Goal: Consume media (video, audio): Consume media (video, audio)

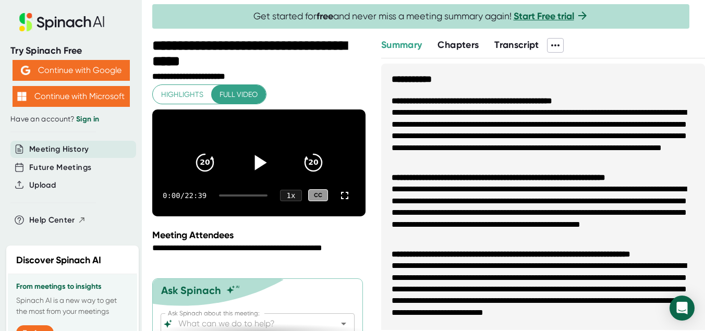
click at [257, 169] on icon at bounding box center [261, 162] width 12 height 15
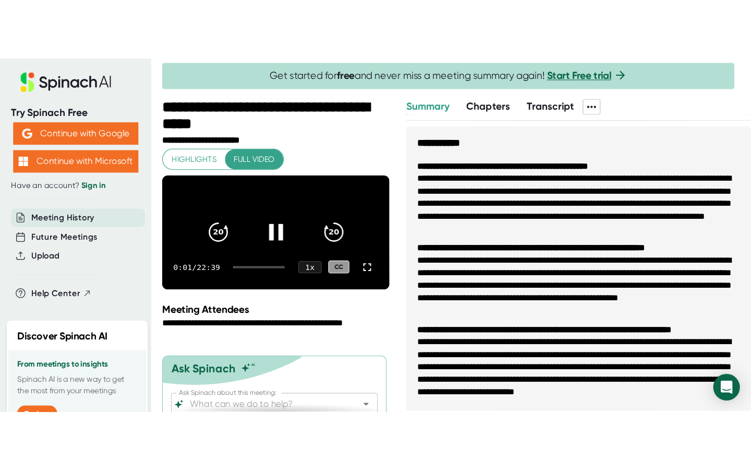
scroll to position [1, 0]
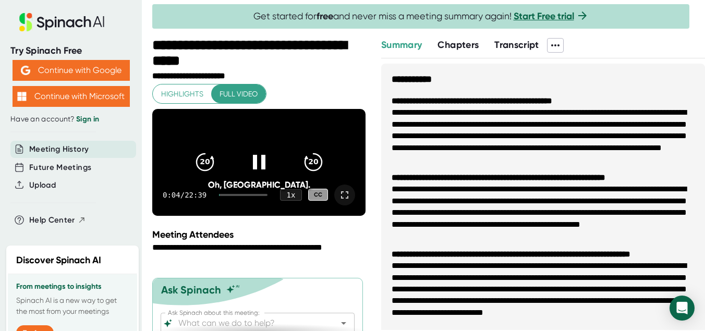
click at [346, 201] on icon at bounding box center [345, 195] width 13 height 13
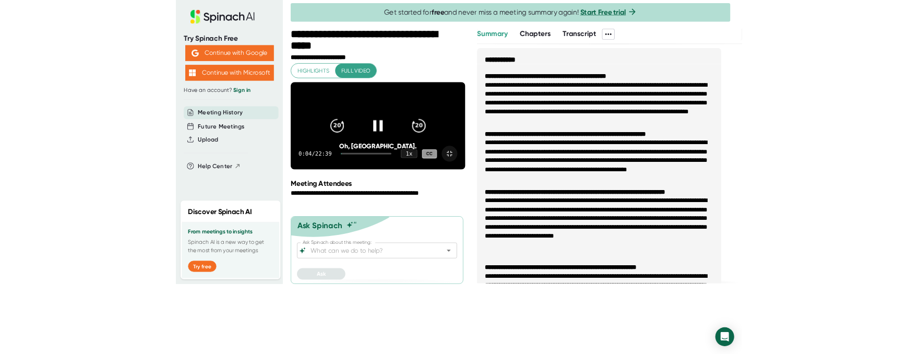
scroll to position [0, 0]
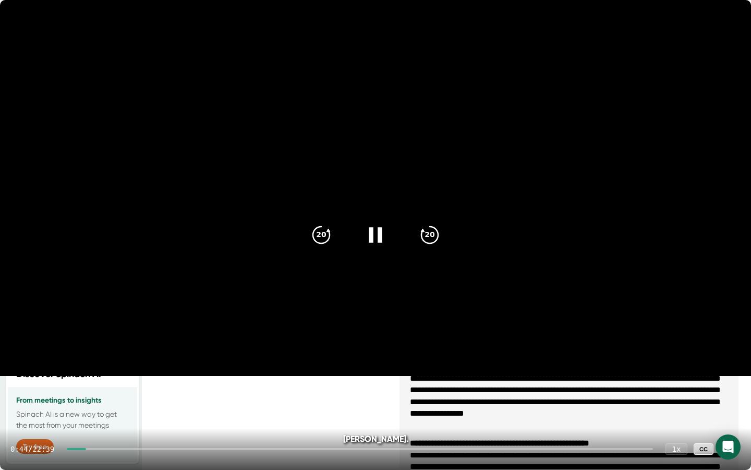
click at [370, 236] on icon at bounding box center [376, 235] width 26 height 26
click at [375, 235] on icon at bounding box center [377, 234] width 12 height 15
click at [374, 241] on icon at bounding box center [376, 235] width 26 height 26
click at [377, 244] on icon at bounding box center [376, 235] width 26 height 26
click at [378, 239] on icon at bounding box center [375, 234] width 13 height 15
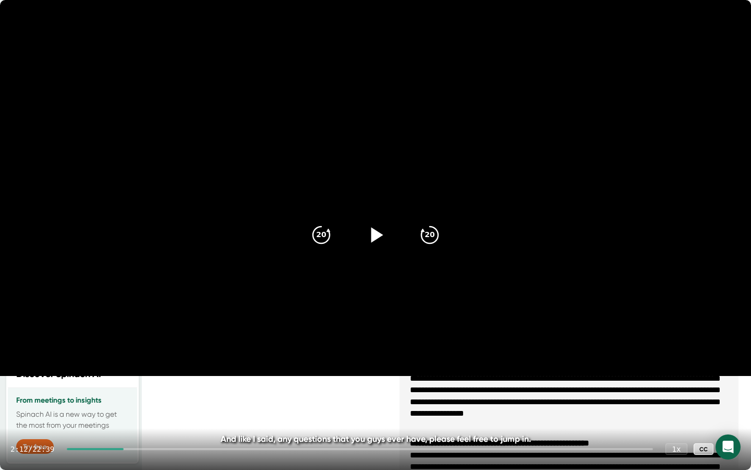
click at [378, 239] on icon at bounding box center [376, 235] width 26 height 26
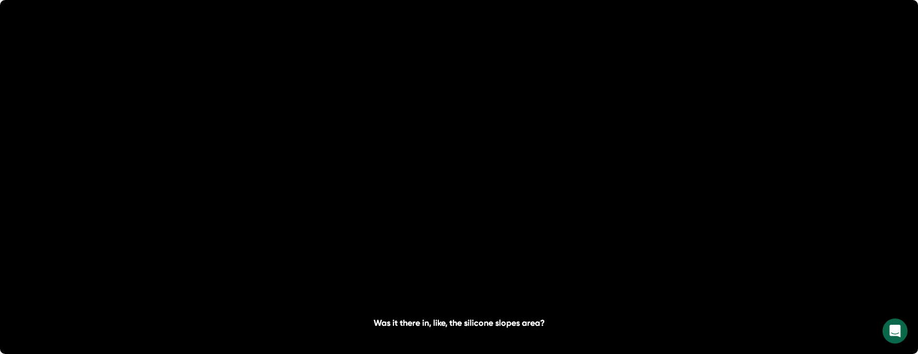
scroll to position [284, 0]
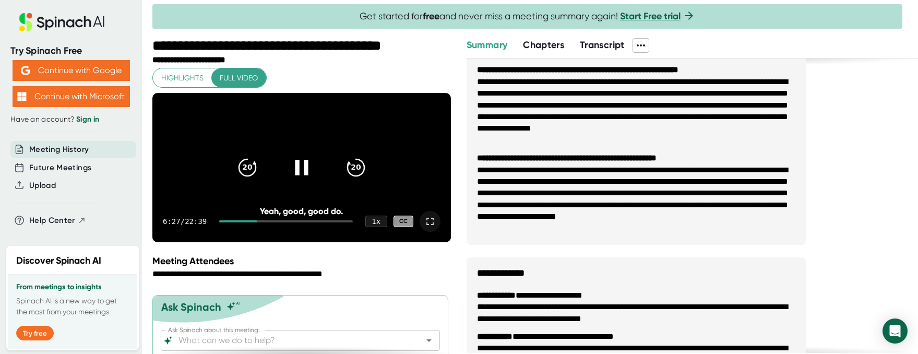
click at [297, 189] on div at bounding box center [302, 168] width 44 height 44
